Goal: Task Accomplishment & Management: Use online tool/utility

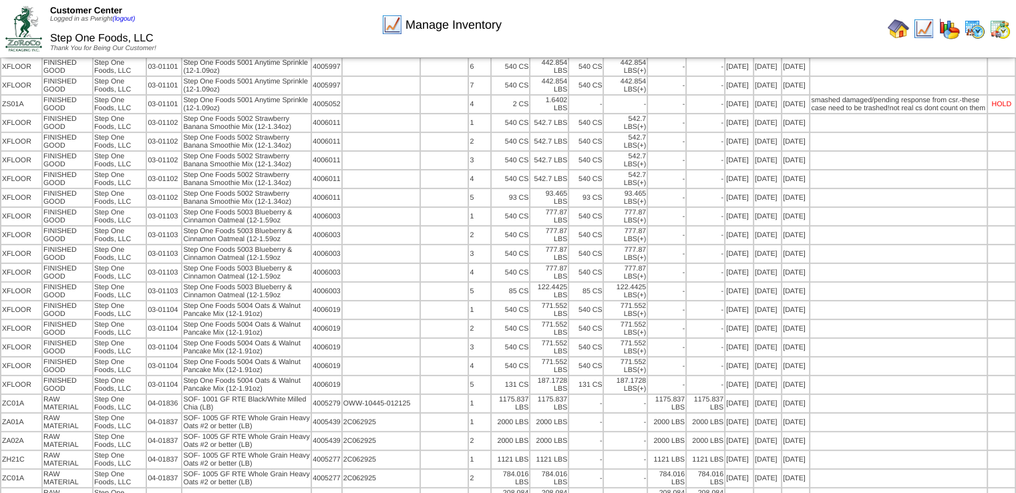
scroll to position [305, 0]
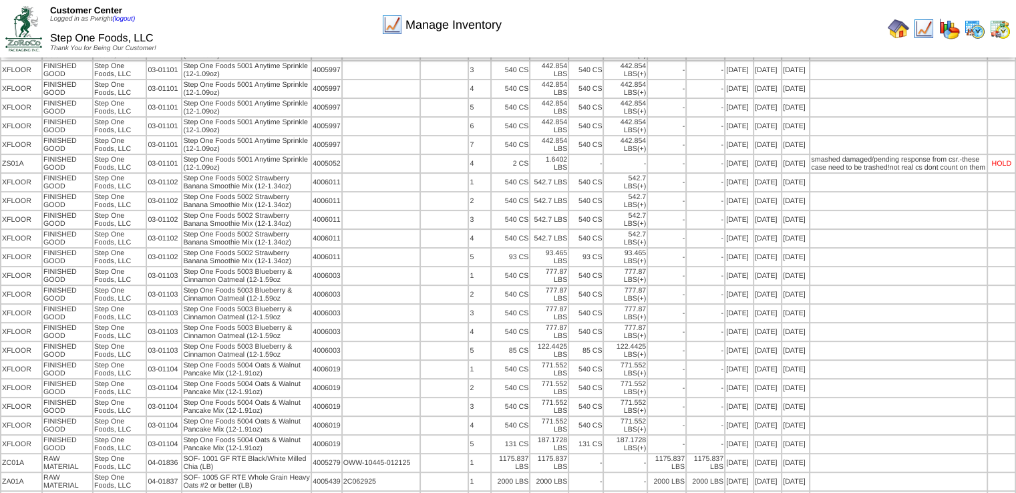
click at [895, 29] on img at bounding box center [898, 28] width 21 height 21
click at [898, 33] on img at bounding box center [898, 28] width 21 height 21
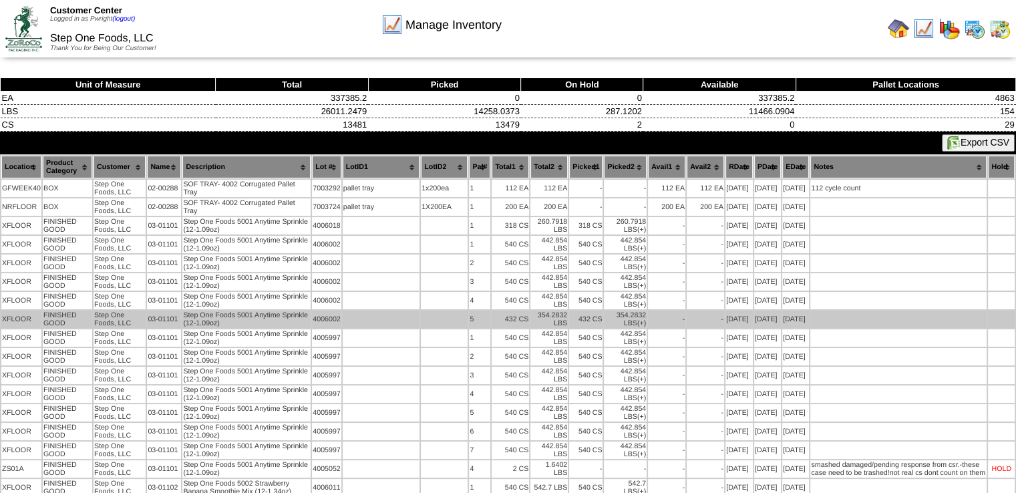
scroll to position [0, 0]
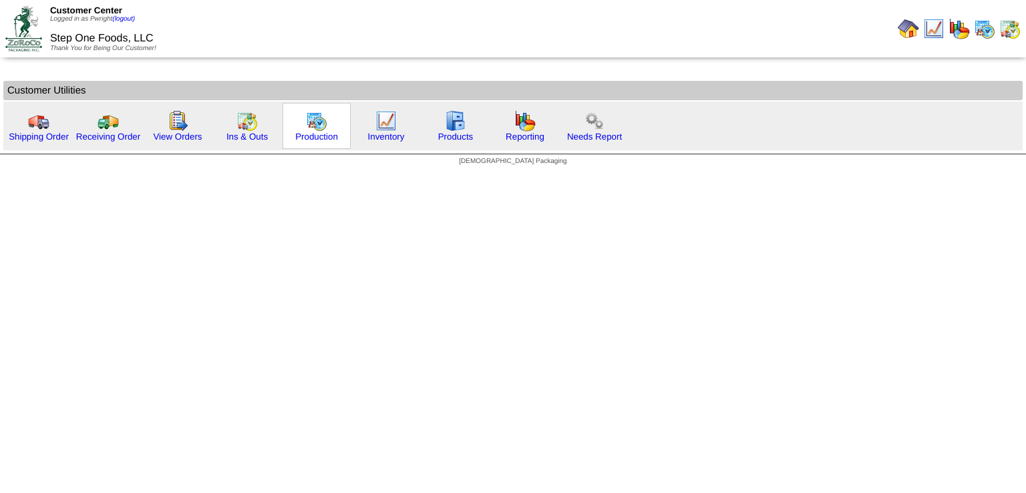
click at [313, 118] on img at bounding box center [316, 120] width 21 height 21
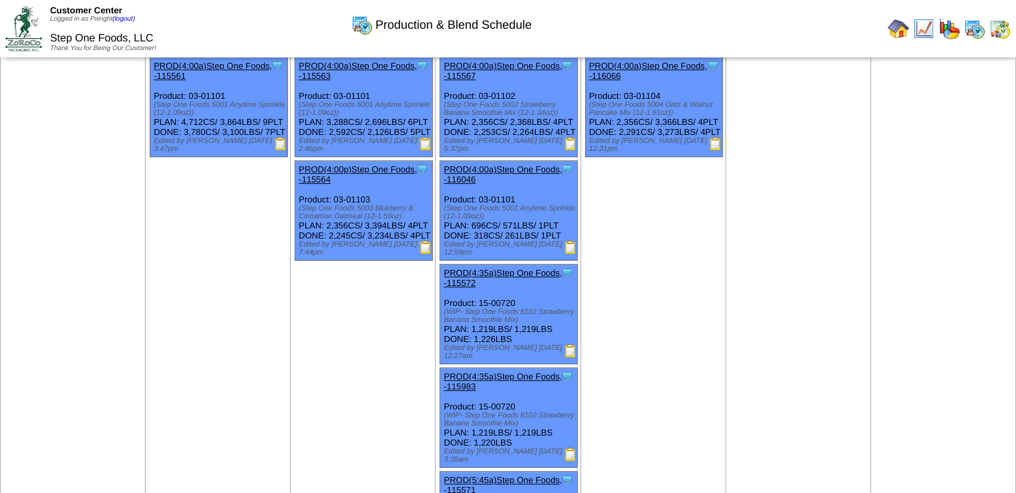
scroll to position [670, 0]
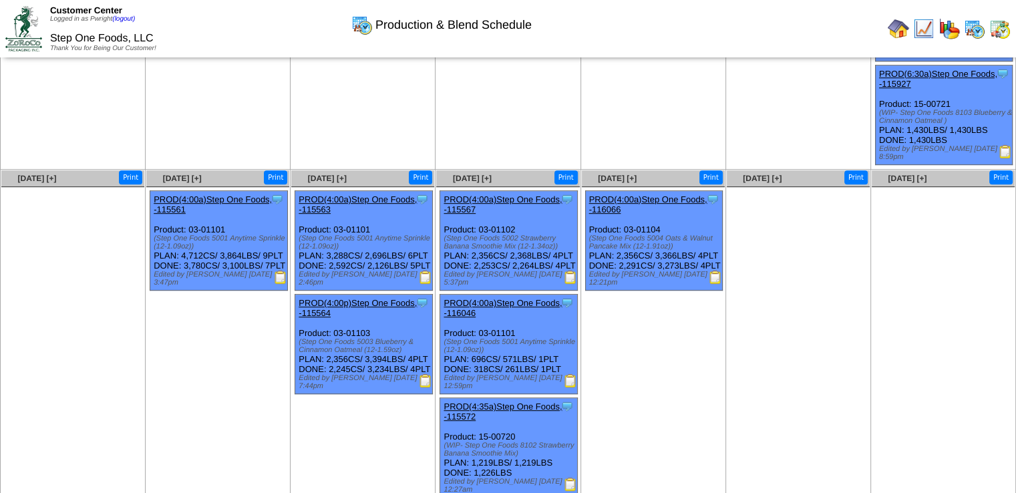
click at [713, 282] on img at bounding box center [715, 277] width 13 height 13
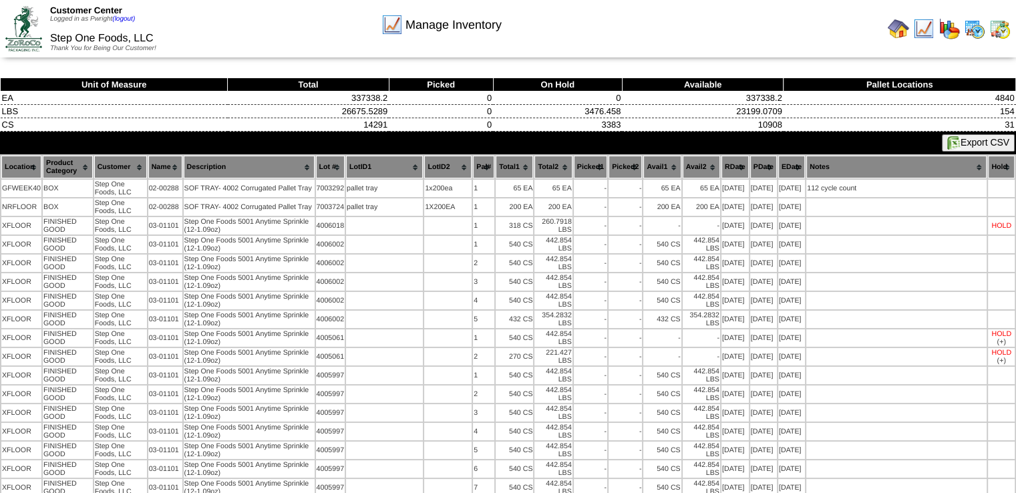
click at [904, 32] on img at bounding box center [898, 28] width 21 height 21
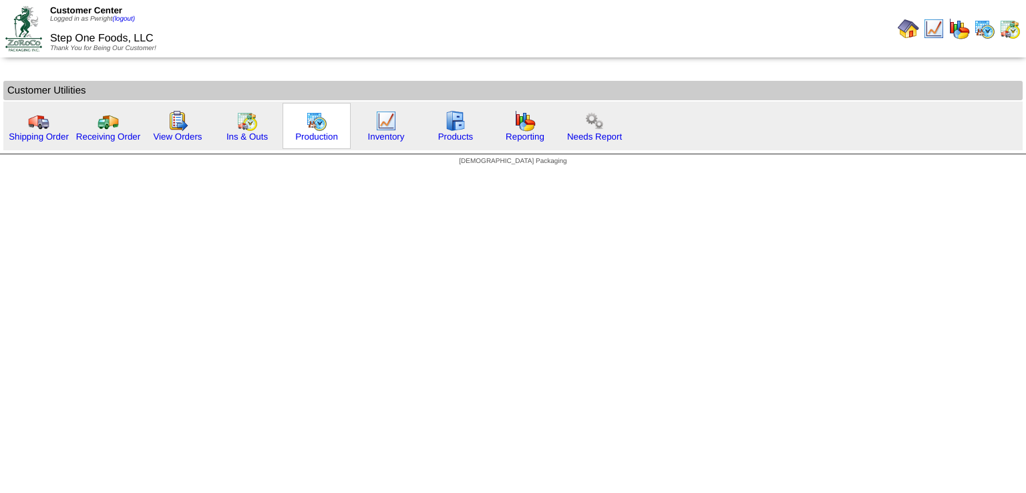
click at [320, 120] on img at bounding box center [316, 120] width 21 height 21
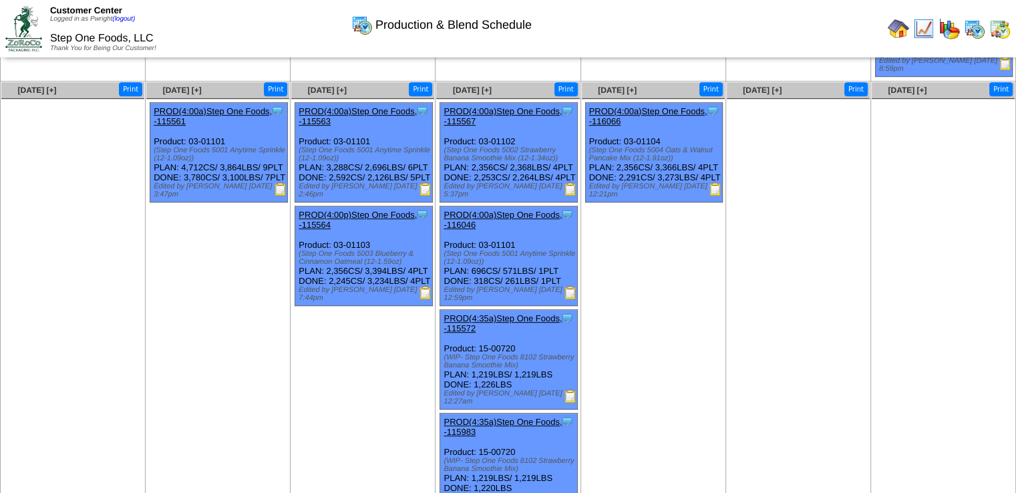
scroll to position [735, 0]
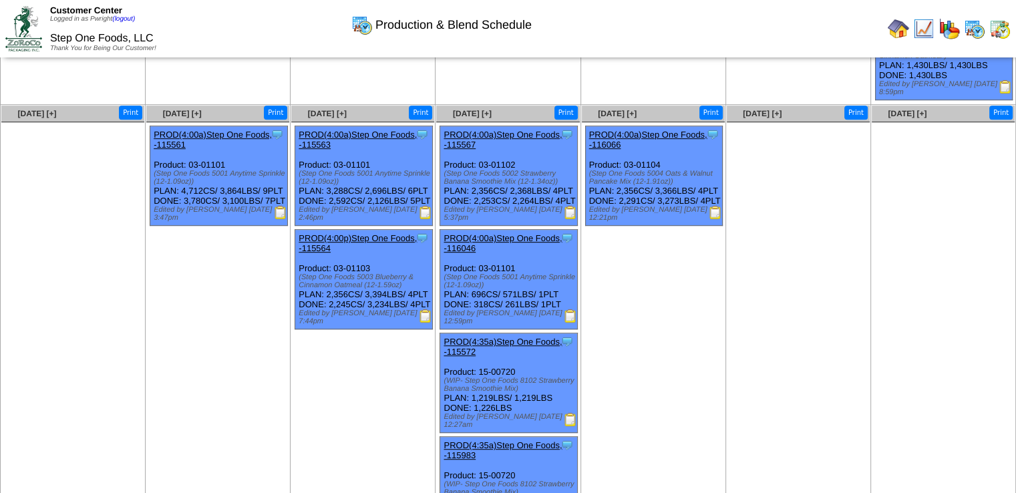
click at [426, 323] on img at bounding box center [425, 315] width 13 height 13
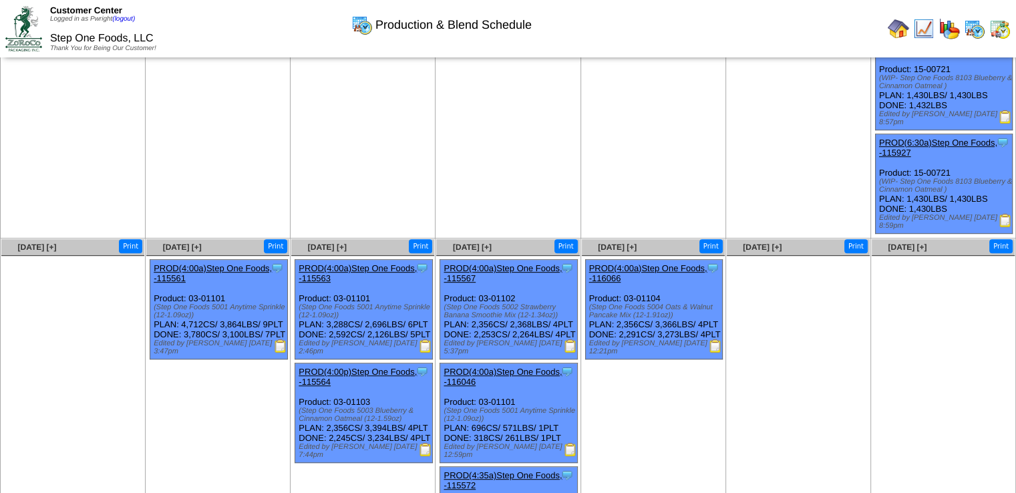
scroll to position [668, 0]
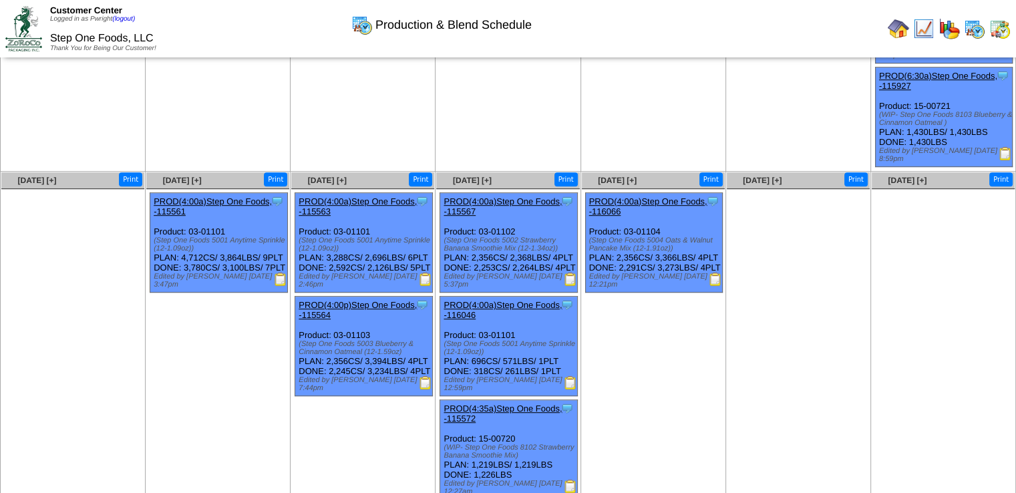
click at [570, 285] on img at bounding box center [570, 279] width 13 height 13
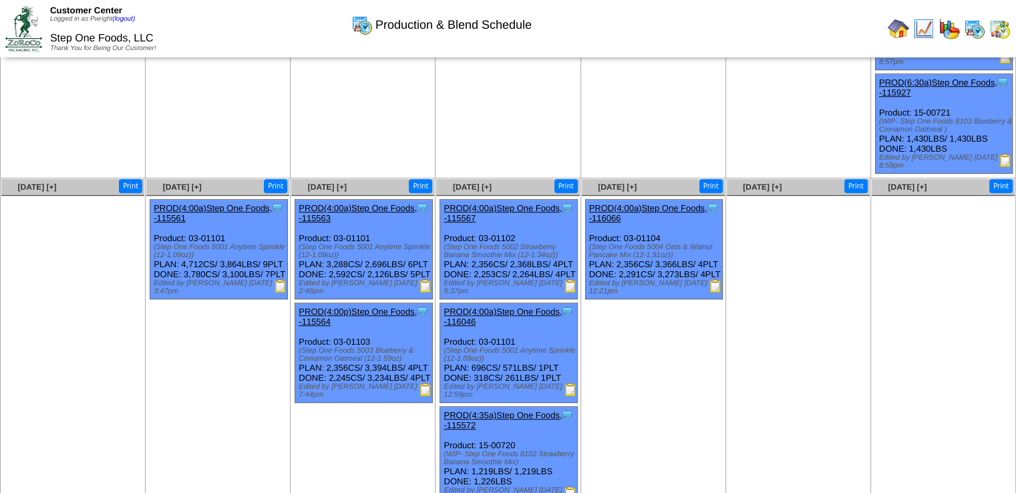
scroll to position [603, 0]
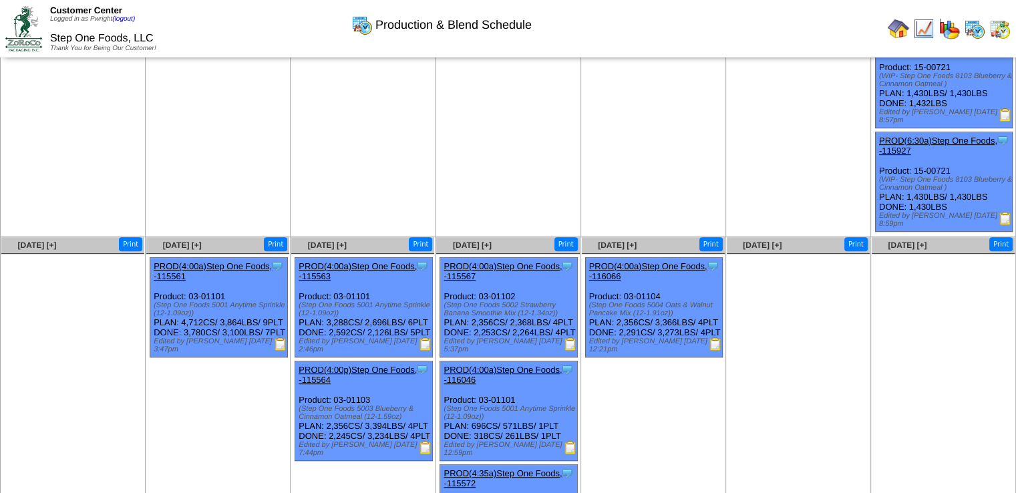
click at [715, 351] on img at bounding box center [715, 343] width 13 height 13
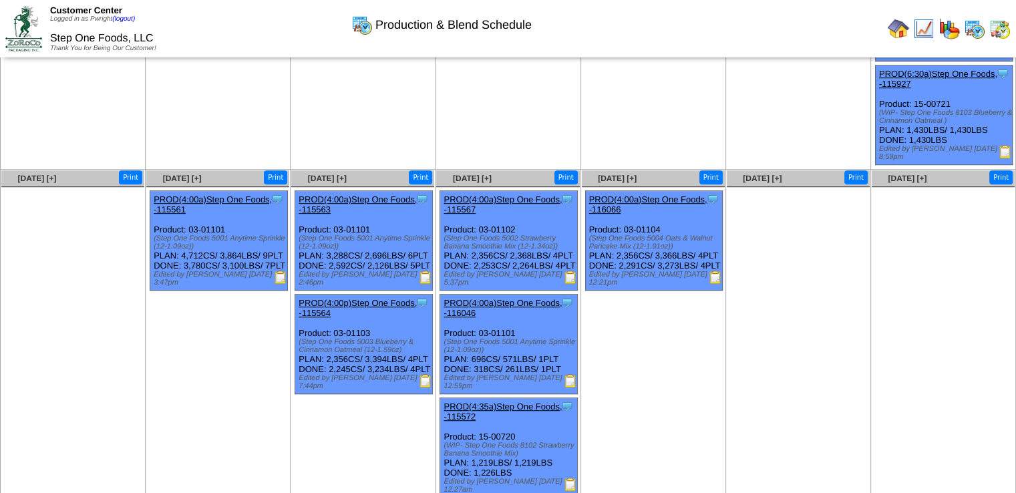
click at [423, 284] on img at bounding box center [425, 277] width 13 height 13
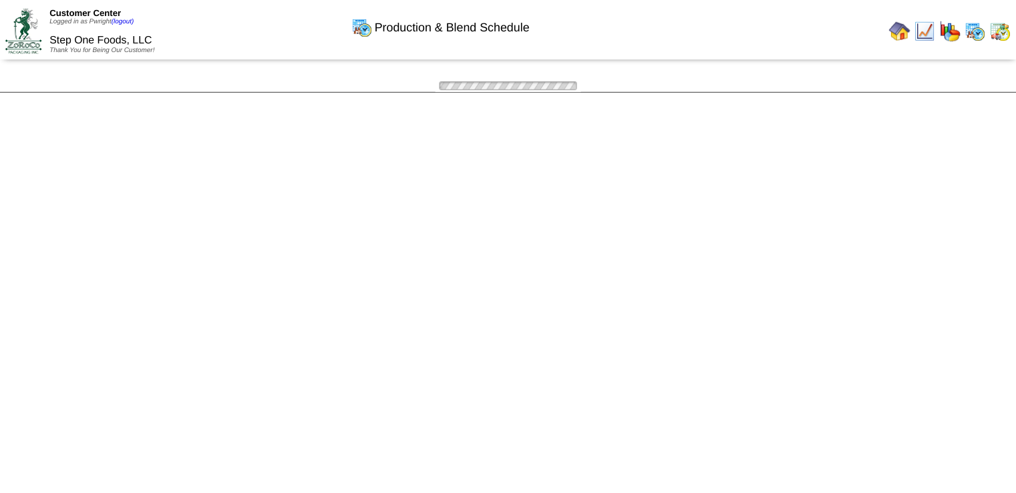
scroll to position [670, 0]
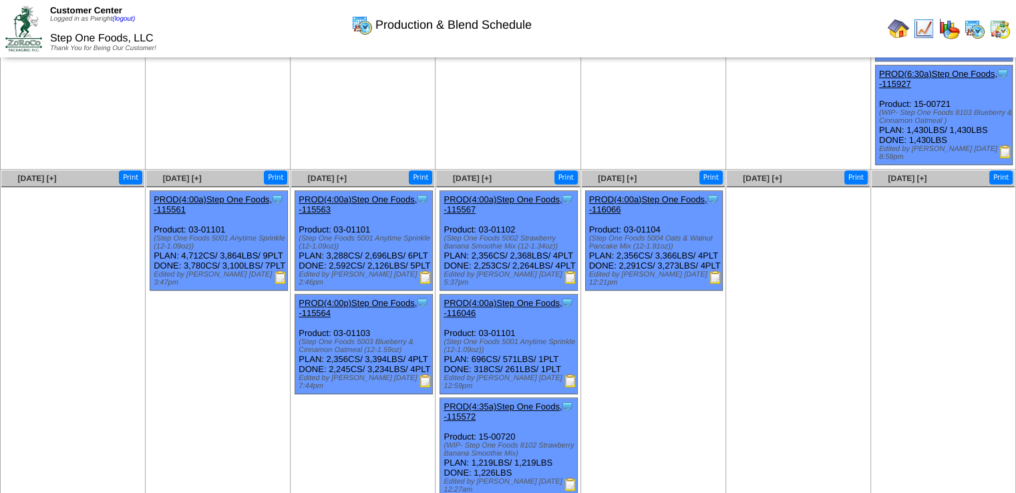
click at [424, 387] on img at bounding box center [425, 380] width 13 height 13
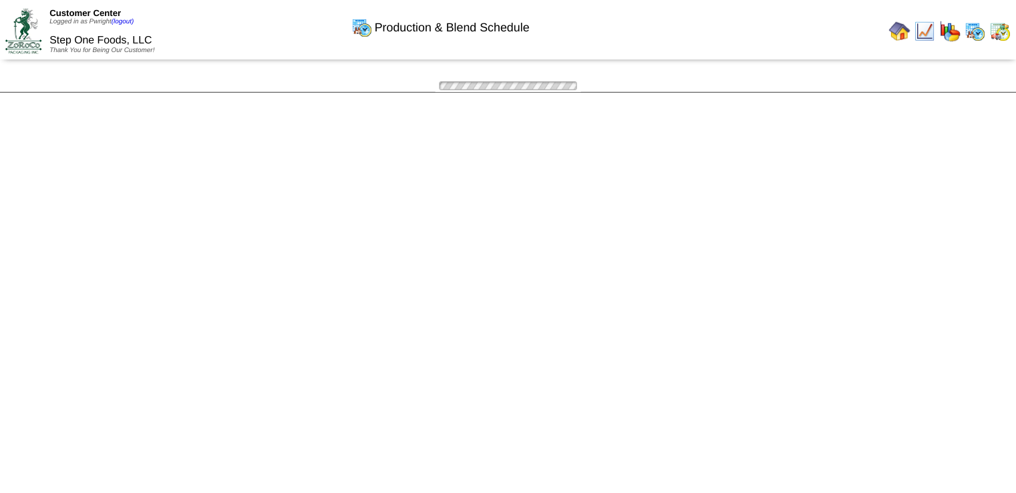
scroll to position [670, 0]
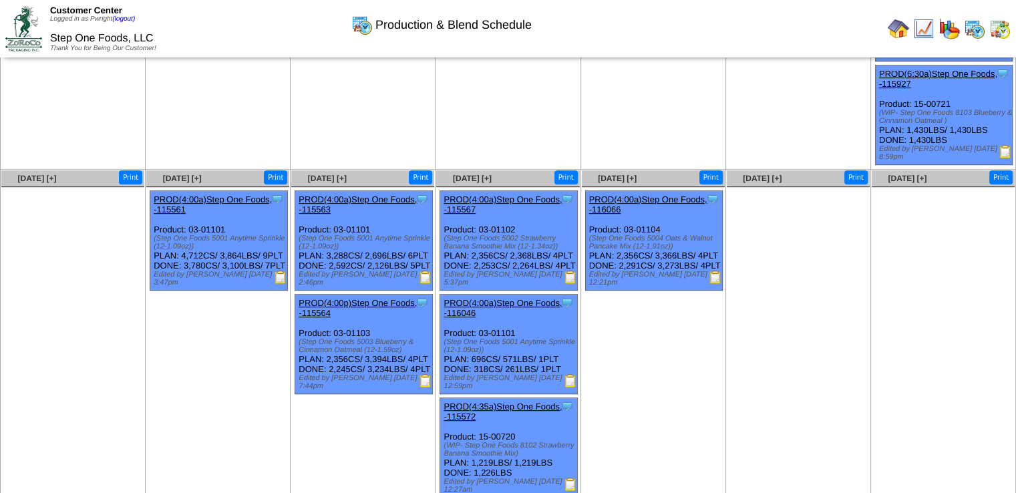
click at [283, 283] on img at bounding box center [280, 277] width 13 height 13
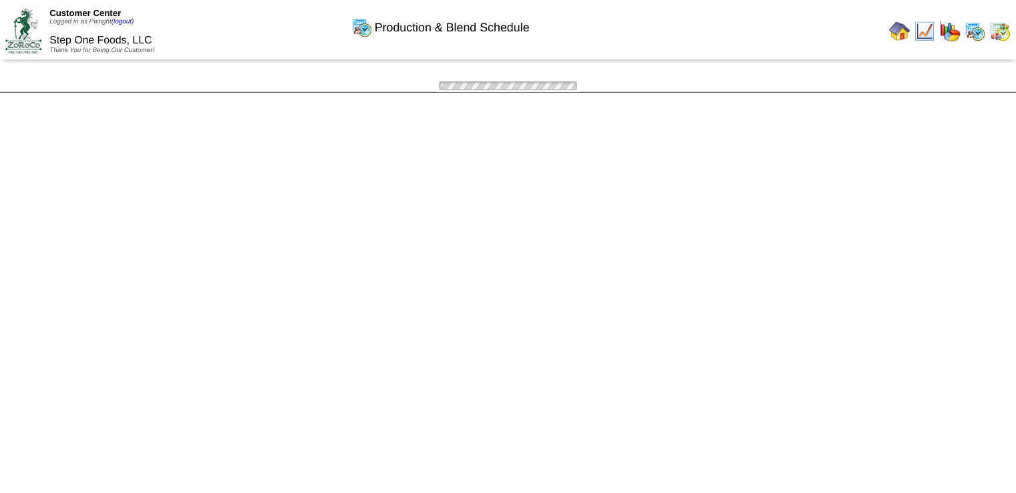
scroll to position [670, 0]
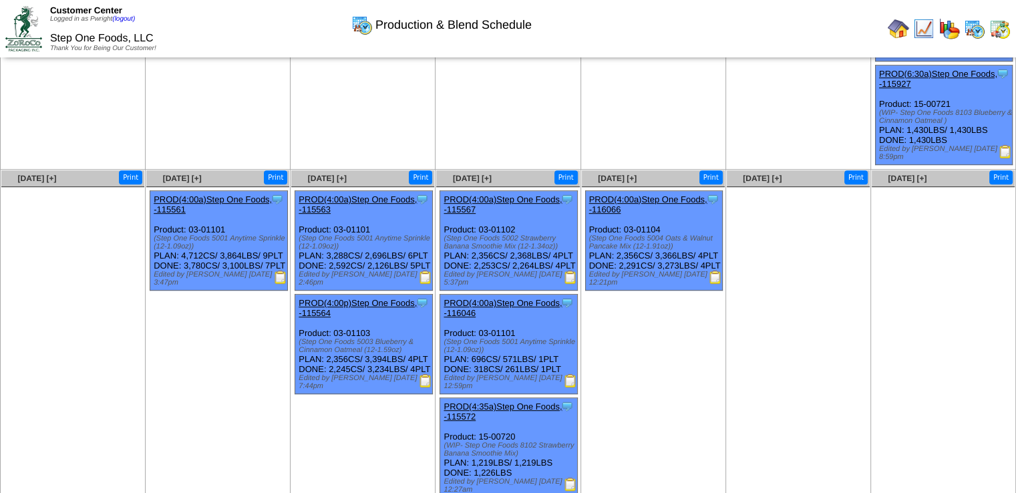
click at [278, 280] on img at bounding box center [280, 277] width 13 height 13
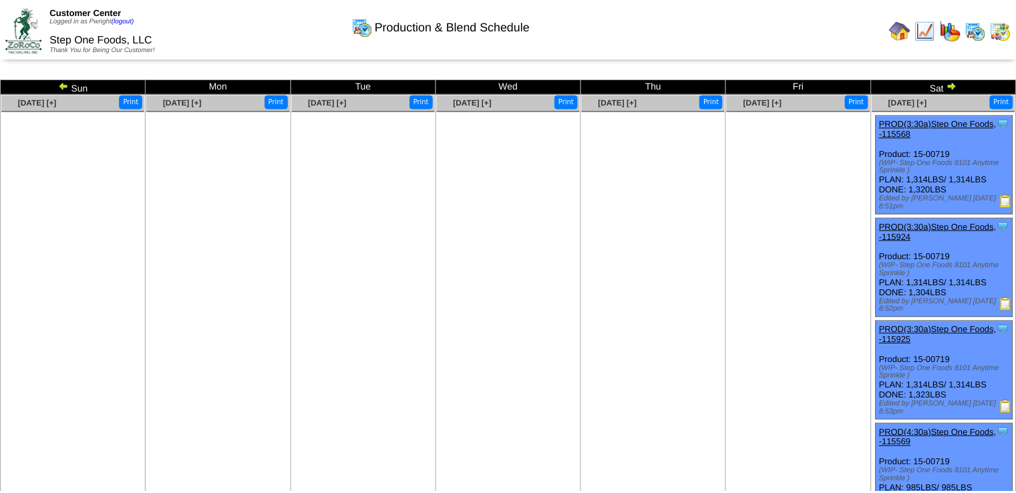
scroll to position [670, 0]
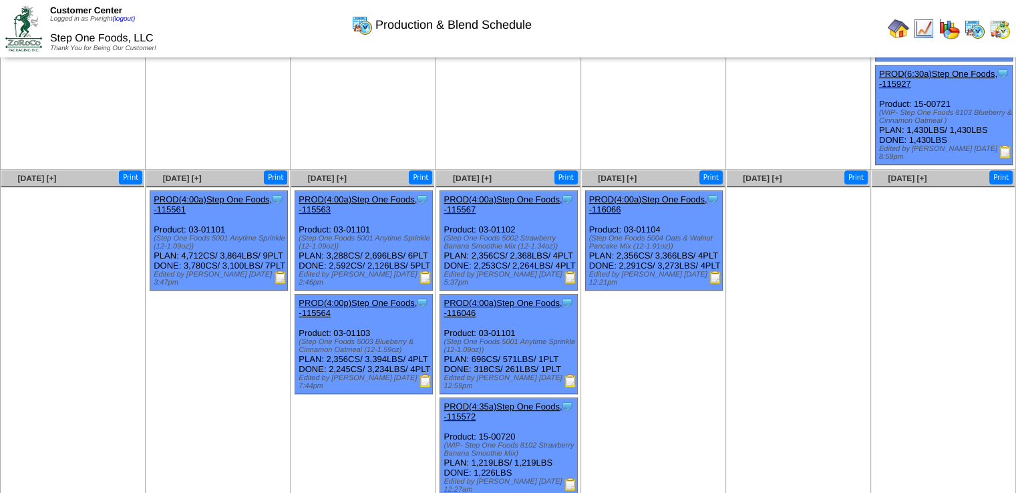
click at [427, 282] on img at bounding box center [425, 277] width 13 height 13
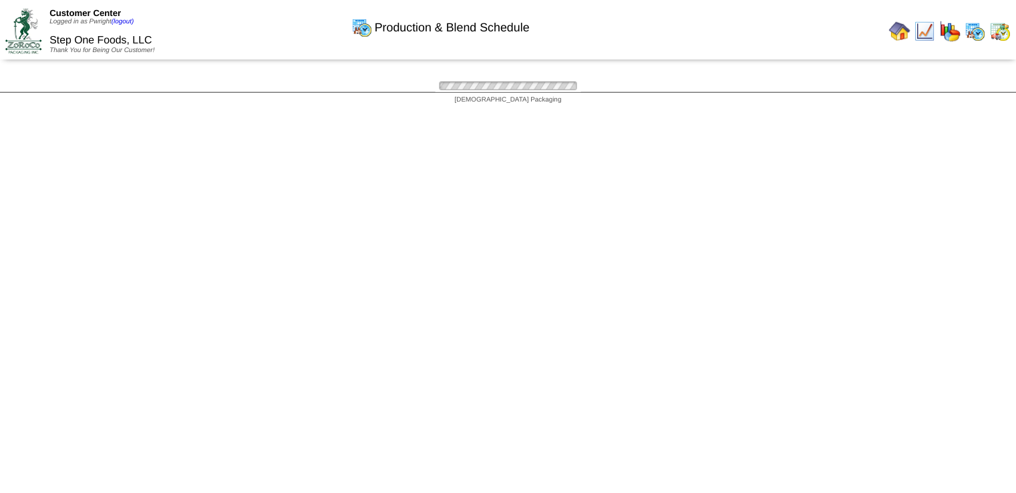
scroll to position [670, 0]
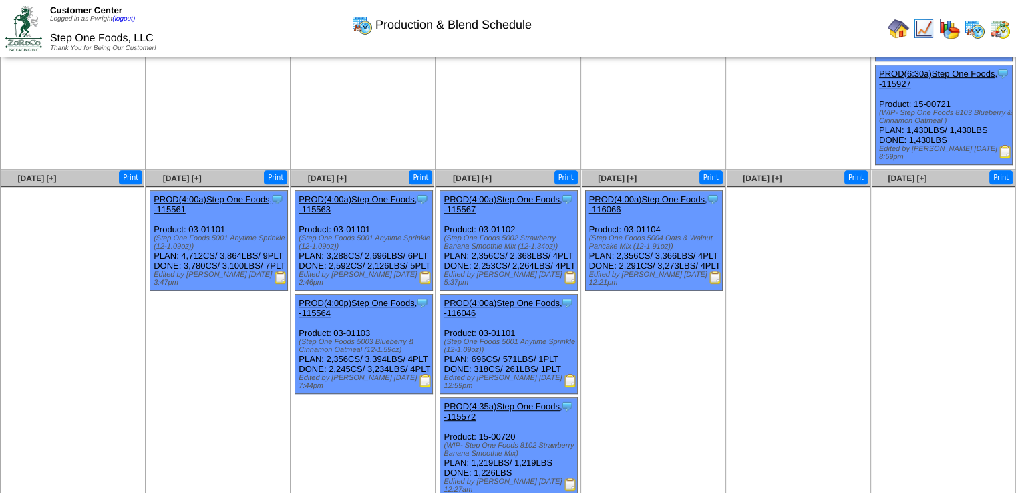
click at [423, 387] on img at bounding box center [425, 380] width 13 height 13
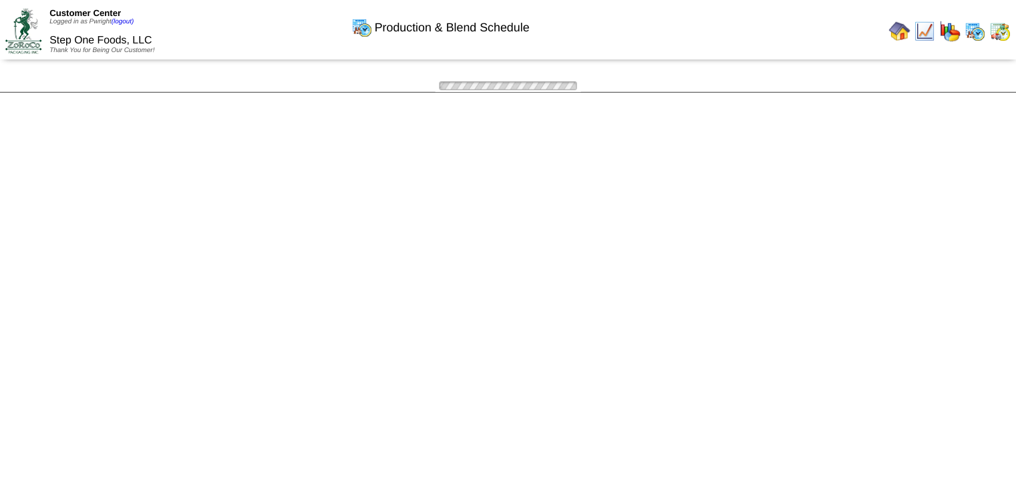
scroll to position [670, 0]
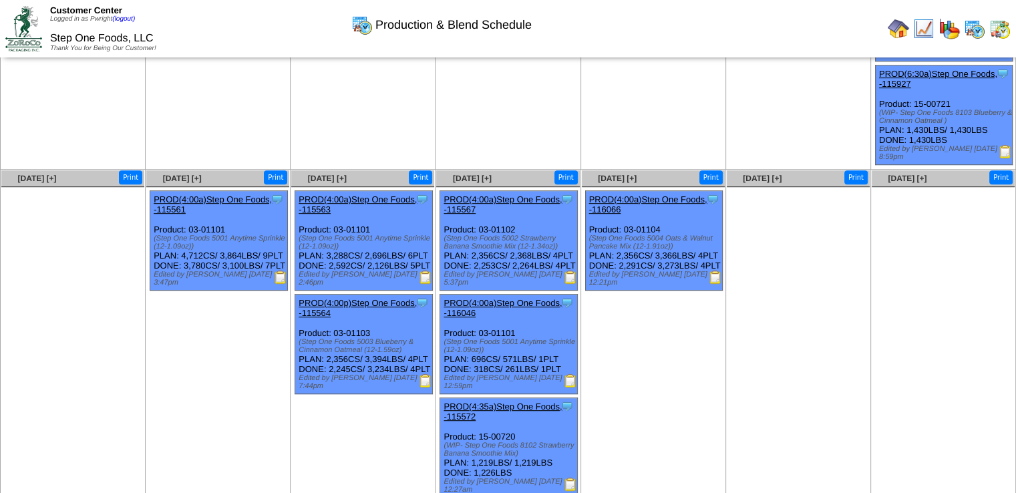
click at [568, 282] on img at bounding box center [570, 277] width 13 height 13
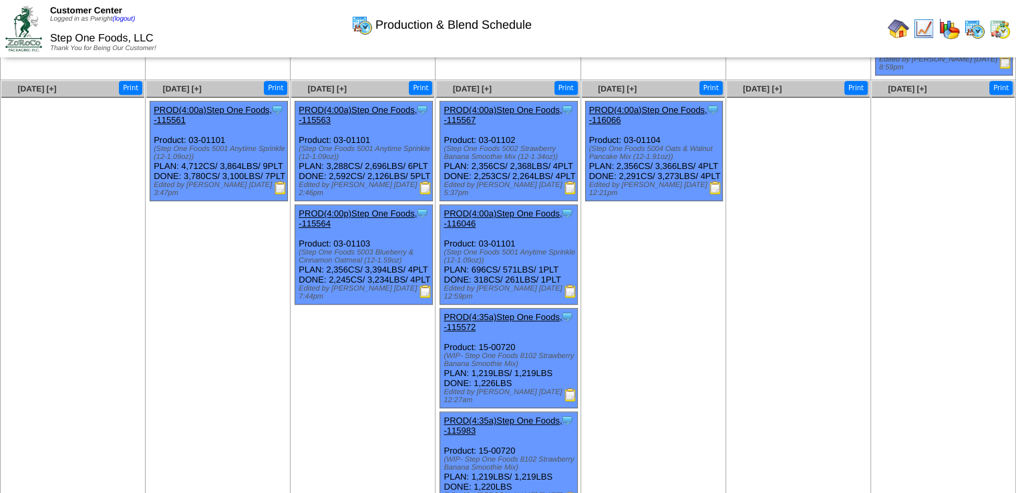
scroll to position [737, 0]
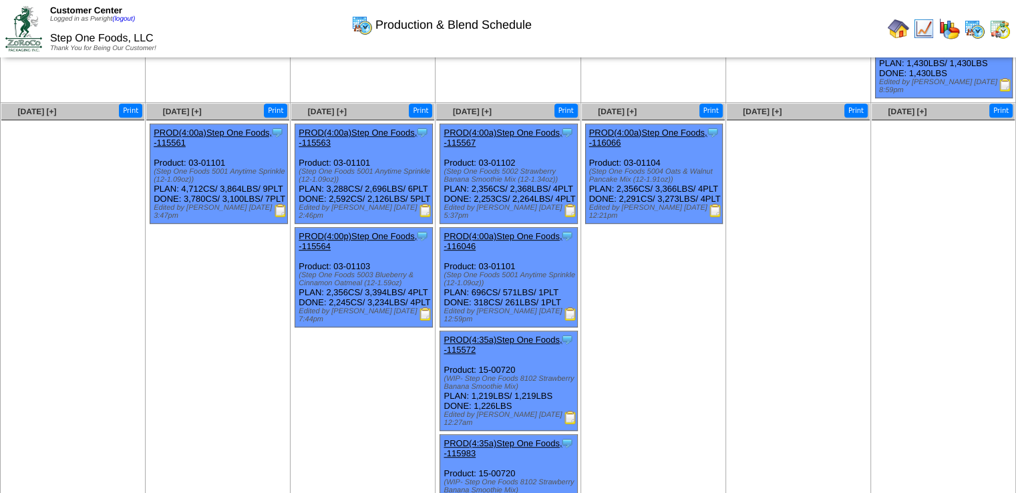
click at [572, 316] on img at bounding box center [570, 313] width 13 height 13
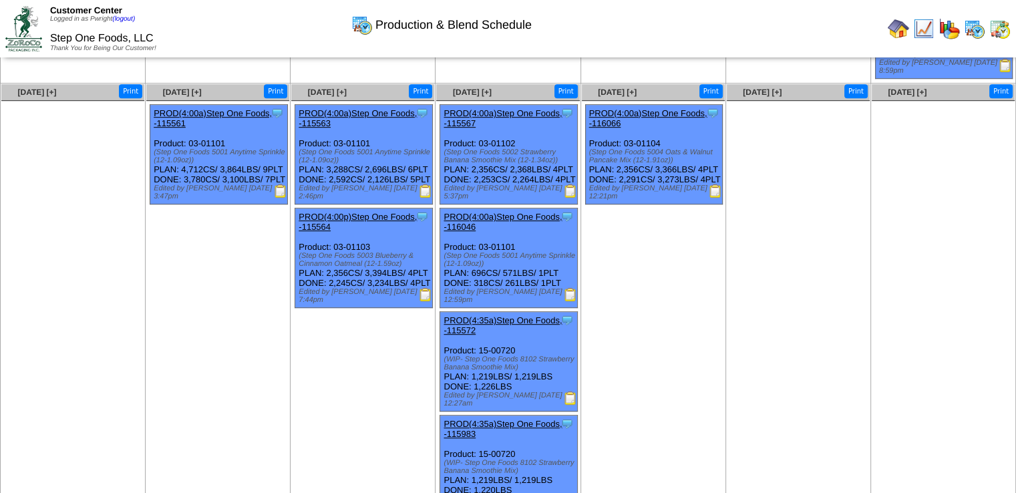
scroll to position [737, 0]
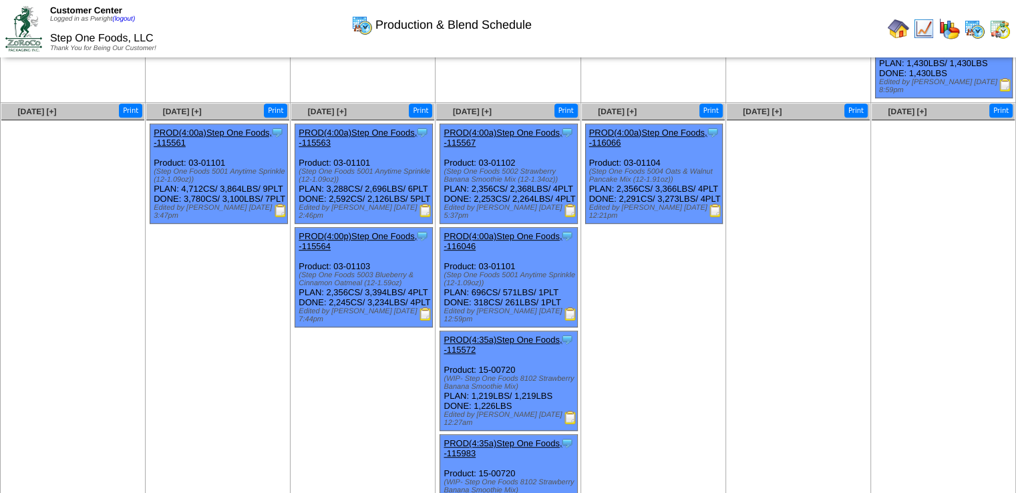
click at [716, 217] on img at bounding box center [715, 210] width 13 height 13
